Goal: Information Seeking & Learning: Find specific fact

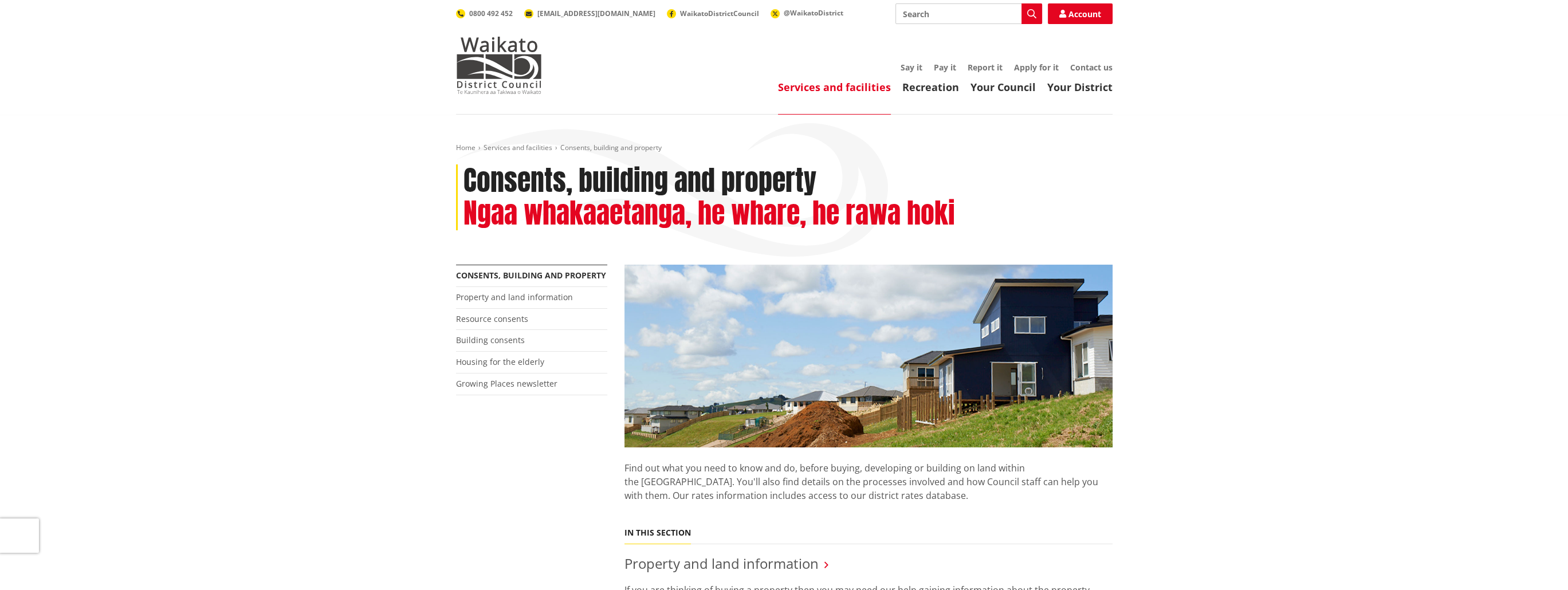
click at [945, 13] on input "Search" at bounding box center [968, 14] width 147 height 21
type input "coc"
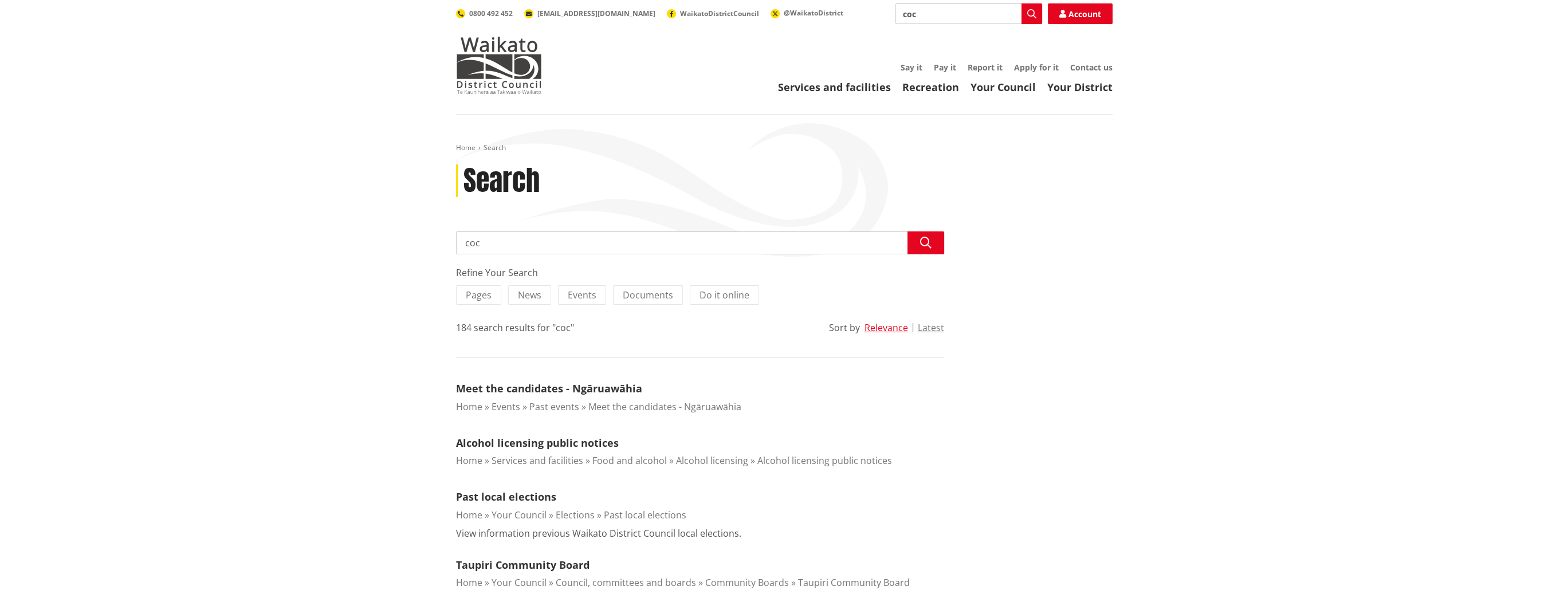
drag, startPoint x: 527, startPoint y: 245, endPoint x: 422, endPoint y: 247, distance: 105.0
type input "certificate of compliance"
click at [924, 238] on icon "button" at bounding box center [926, 243] width 12 height 12
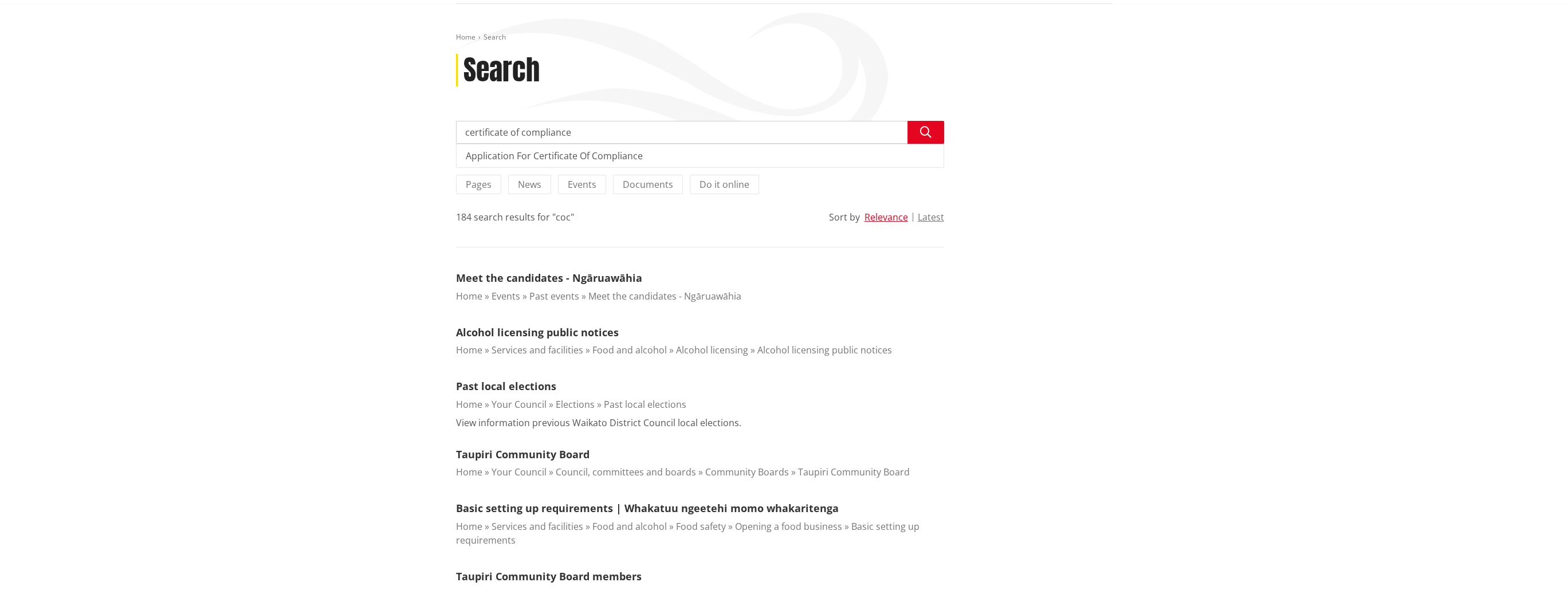
scroll to position [229, 0]
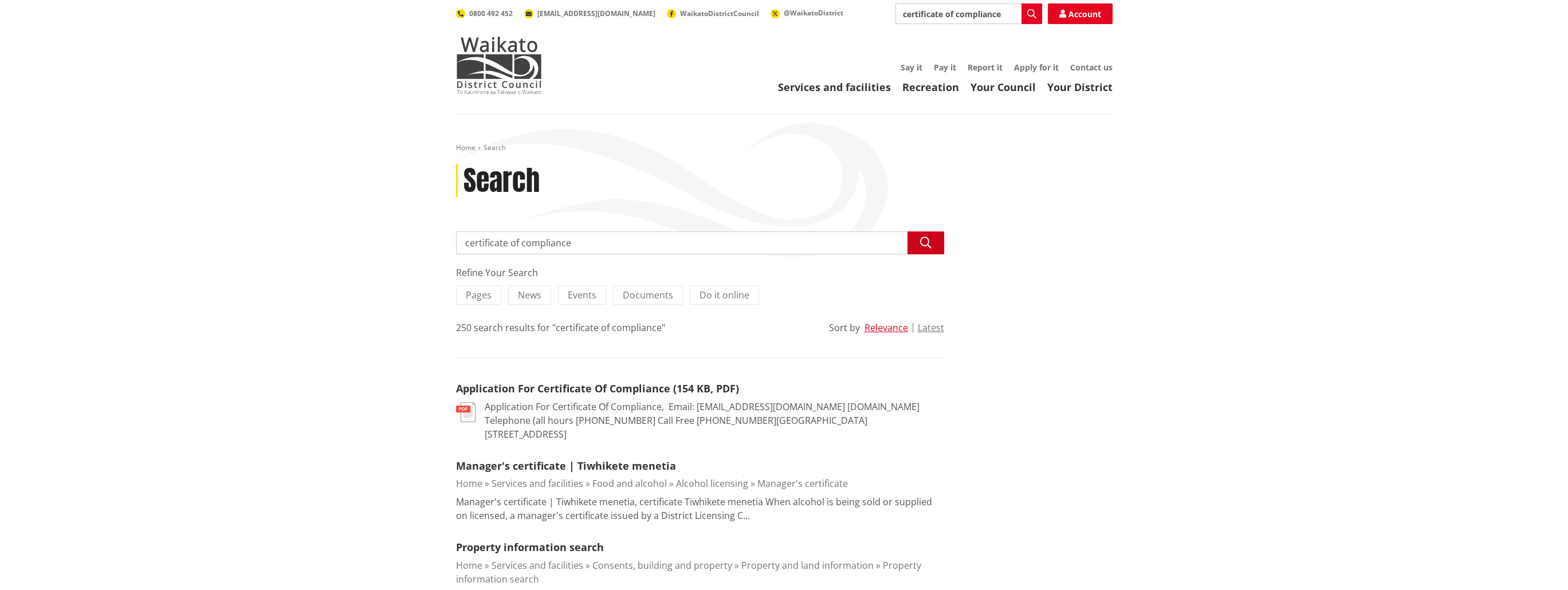
click at [922, 248] on icon "button" at bounding box center [926, 243] width 12 height 12
